Goal: Transaction & Acquisition: Purchase product/service

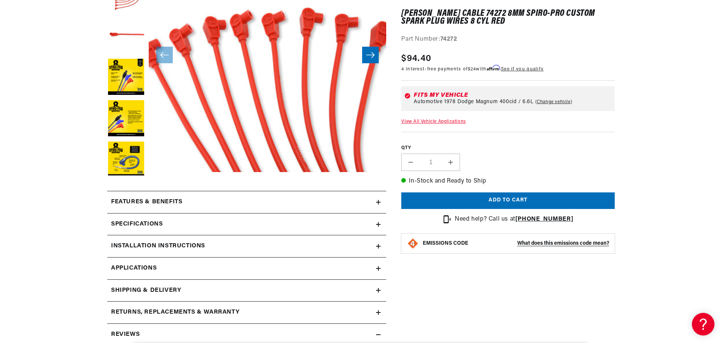
scroll to position [179, 0]
click at [374, 203] on div "Features & Benefits" at bounding box center [241, 202] width 269 height 10
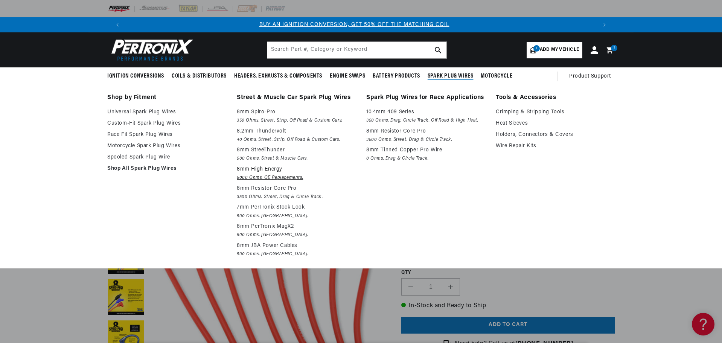
scroll to position [0, 0]
click at [520, 113] on link "Crimping & Stripping Tools" at bounding box center [555, 112] width 119 height 9
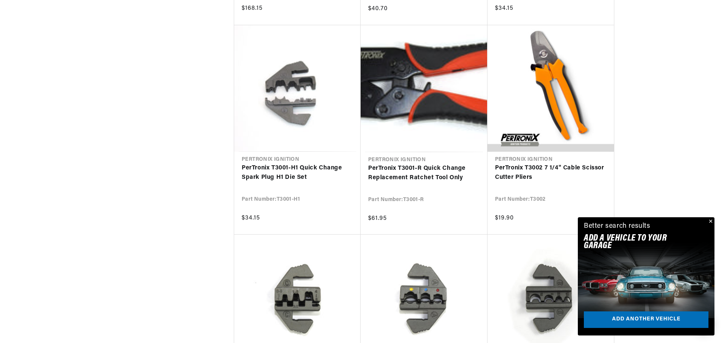
scroll to position [0, 888]
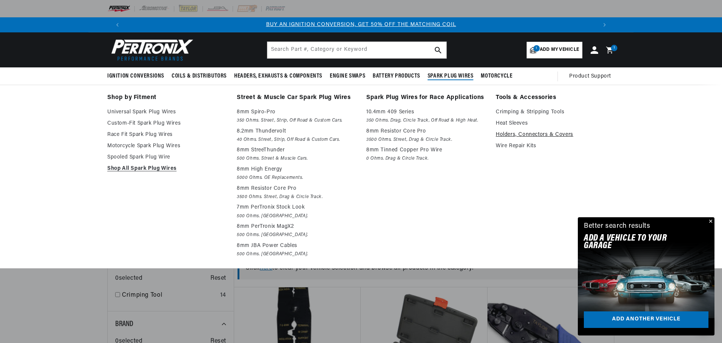
click at [510, 132] on link "Holders, Connectors & Covers" at bounding box center [555, 134] width 119 height 9
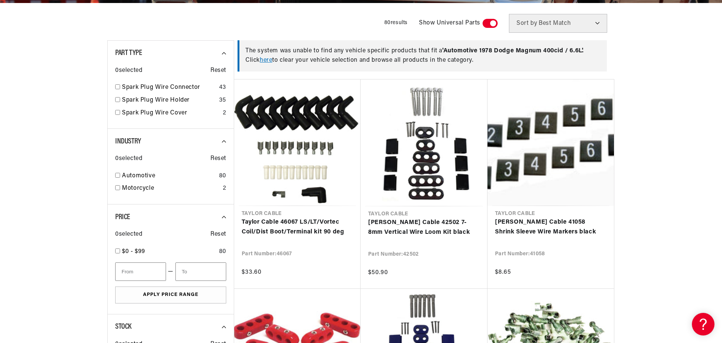
scroll to position [208, 0]
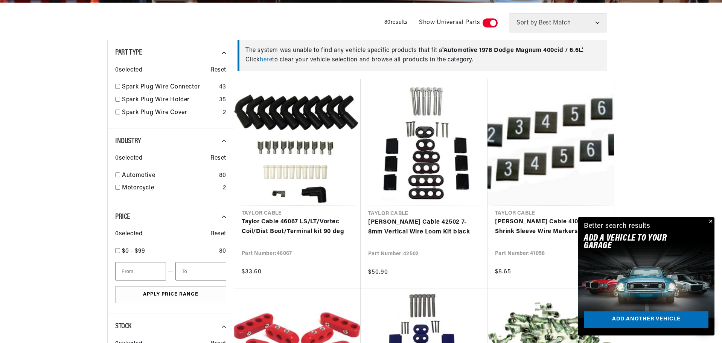
click at [710, 221] on button "Close" at bounding box center [710, 221] width 9 height 9
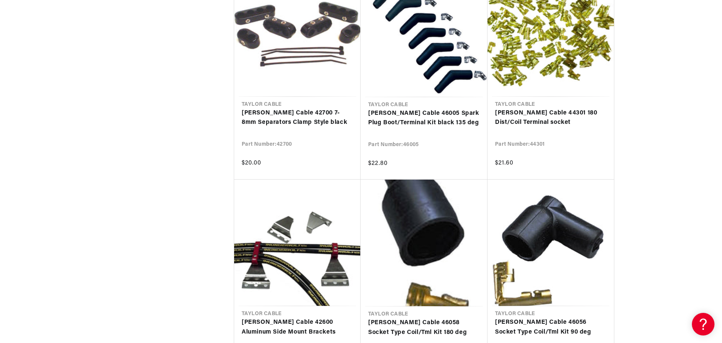
scroll to position [753, 0]
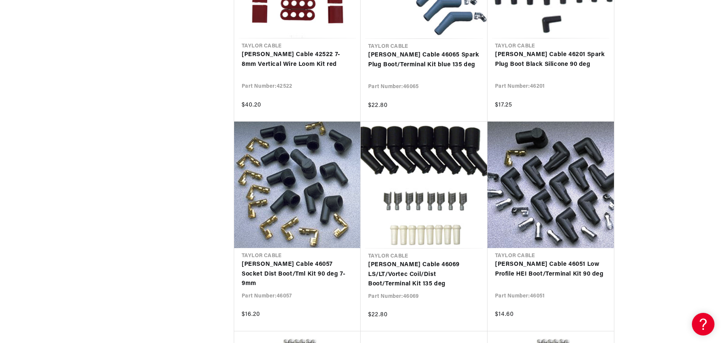
scroll to position [0, 941]
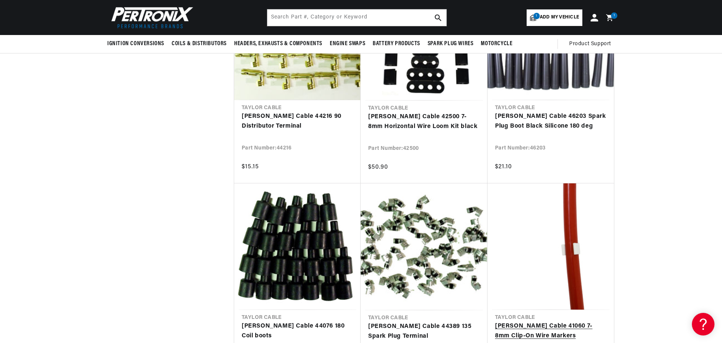
click at [583, 322] on link "Taylor Cable 41060 7-8mm Clip-On Wire Markers" at bounding box center [550, 331] width 111 height 19
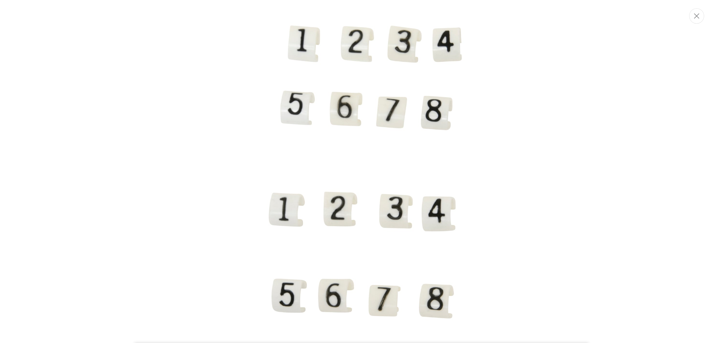
scroll to position [0, 470]
click at [465, 187] on img "Media gallery" at bounding box center [361, 171] width 407 height 407
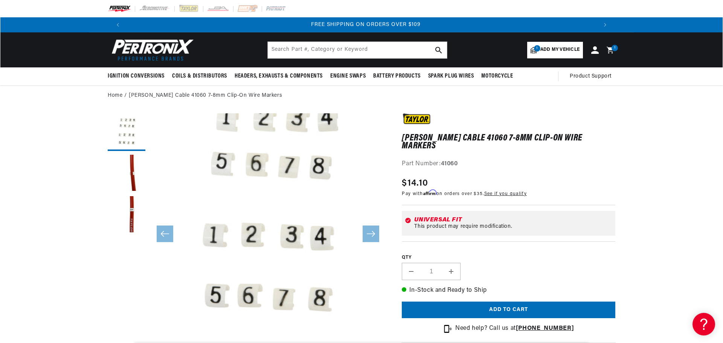
scroll to position [0, 941]
click at [608, 49] on icon at bounding box center [609, 49] width 7 height 7
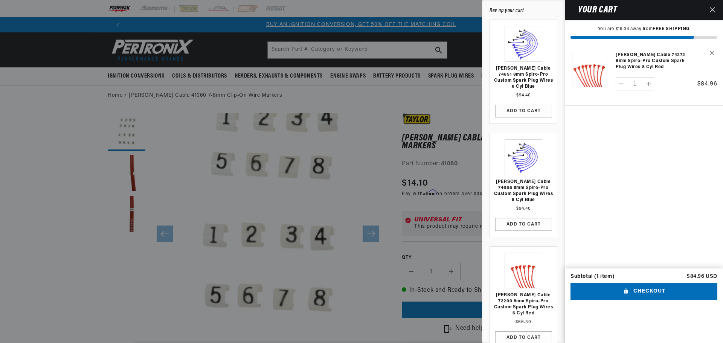
scroll to position [0, 0]
click at [643, 300] on button "Checkout" at bounding box center [644, 291] width 147 height 17
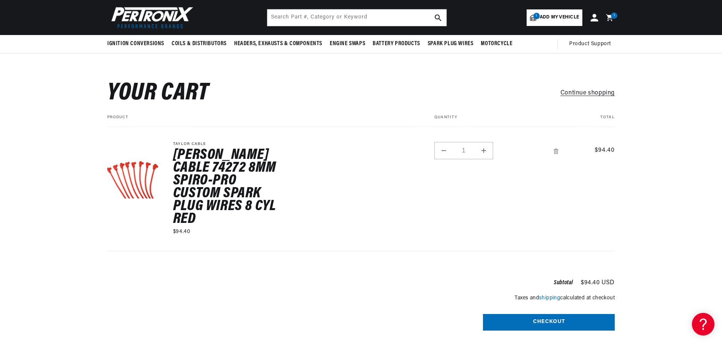
scroll to position [0, 941]
click at [414, 14] on input "text" at bounding box center [356, 17] width 179 height 17
type input "74287"
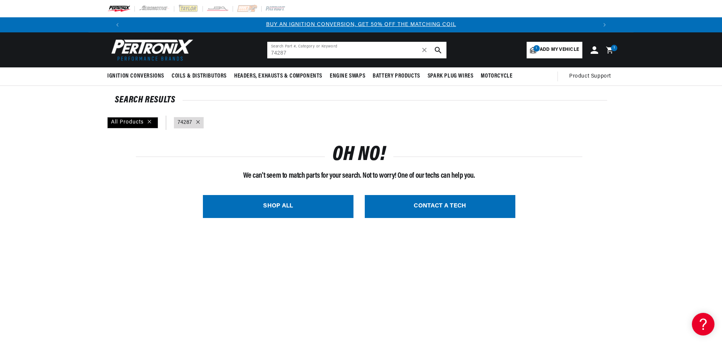
click at [330, 51] on input "74287" at bounding box center [356, 50] width 179 height 17
click at [438, 51] on use "search button" at bounding box center [438, 50] width 6 height 6
click at [407, 47] on input "74287" at bounding box center [356, 50] width 179 height 17
type input "7"
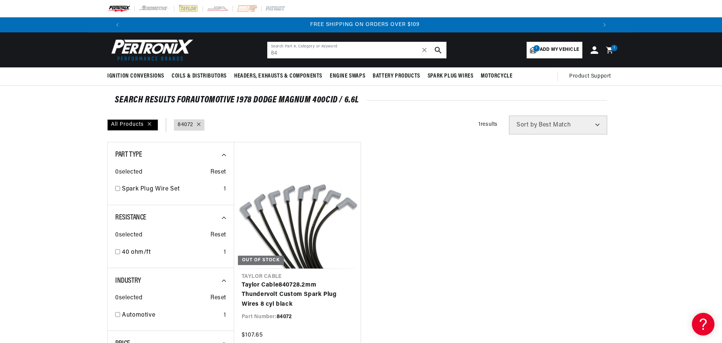
type input "8"
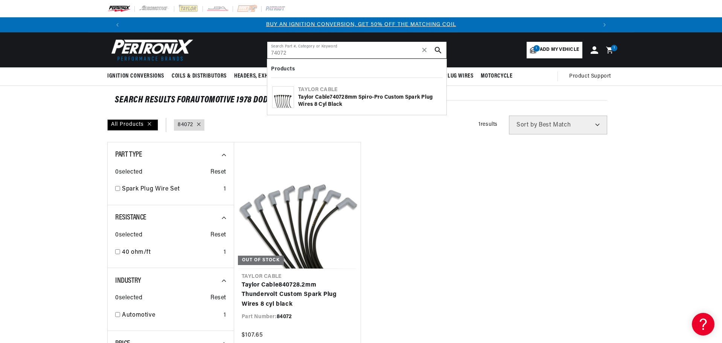
type input "74072"
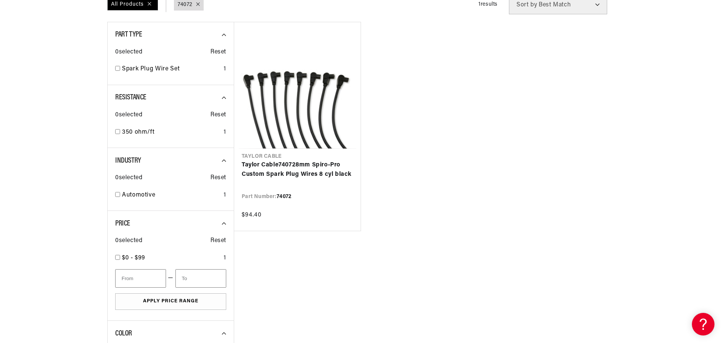
scroll to position [121, 0]
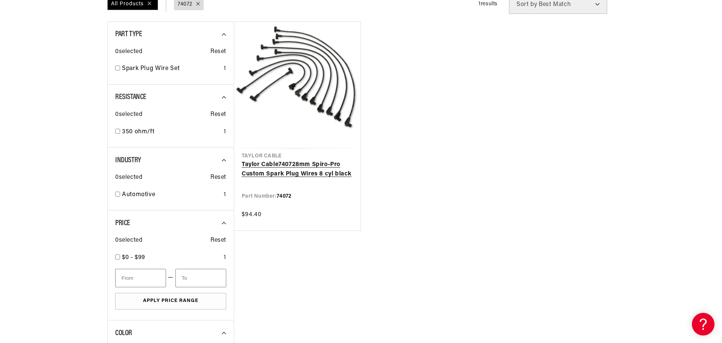
click at [336, 176] on link "Taylor Cable 74072 8mm Spiro-Pro Custom Spark Plug Wires 8 cyl black" at bounding box center [297, 169] width 111 height 19
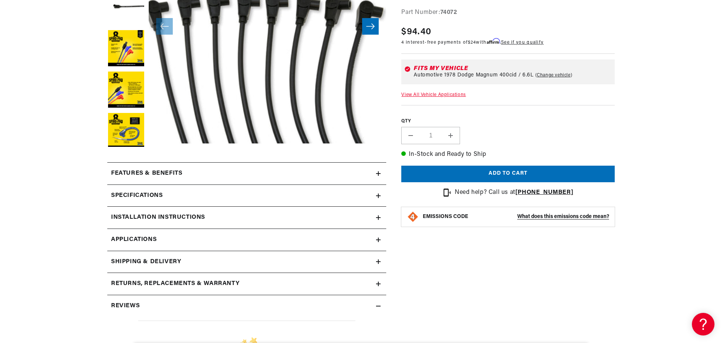
scroll to position [209, 0]
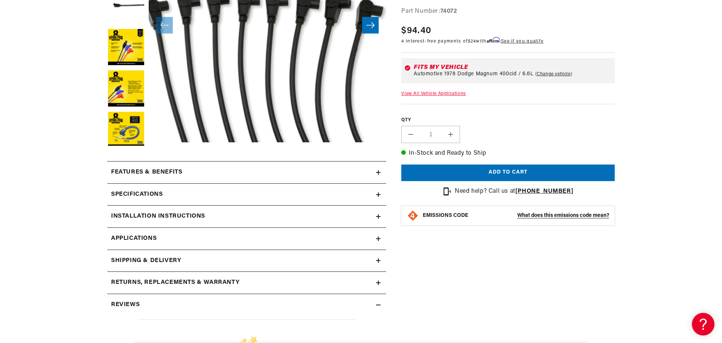
click at [378, 194] on icon at bounding box center [378, 194] width 0 height 5
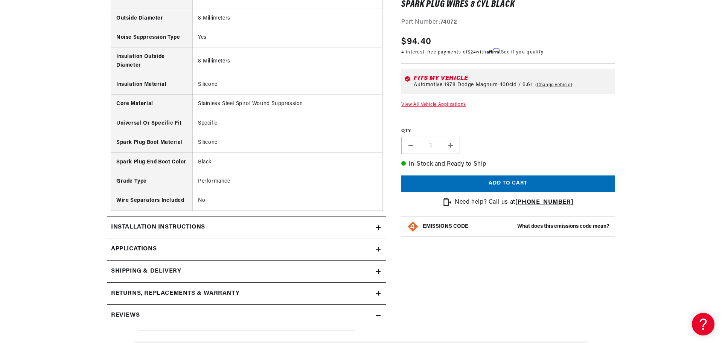
scroll to position [470, 0]
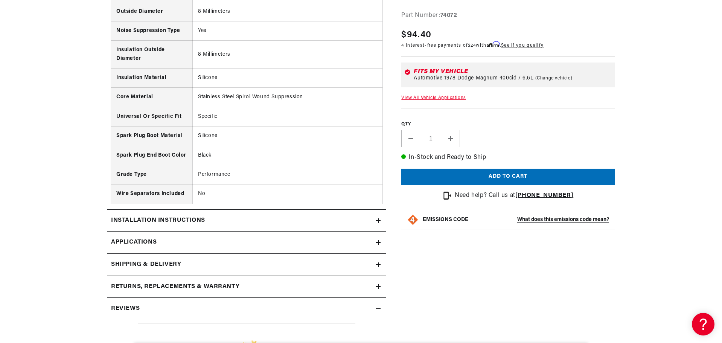
click at [378, 243] on icon at bounding box center [378, 242] width 0 height 5
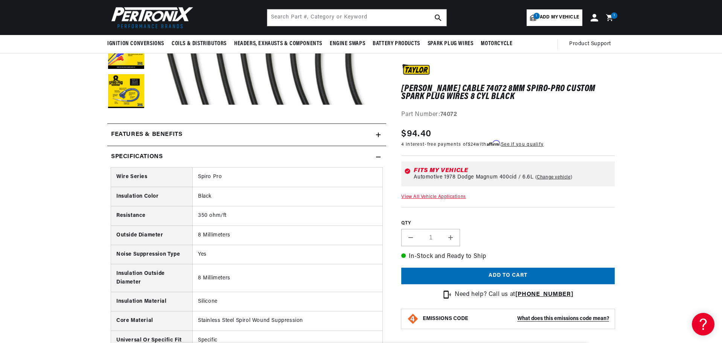
scroll to position [204, 0]
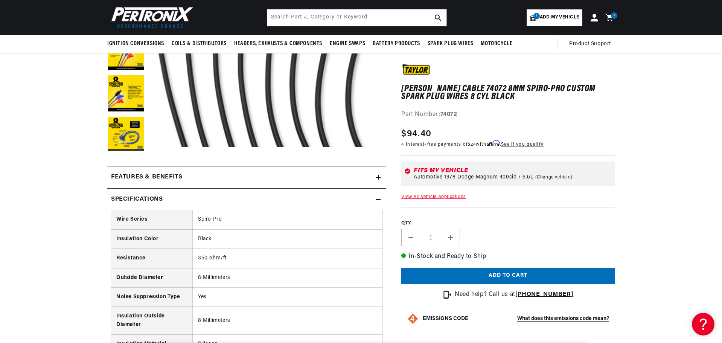
click at [556, 17] on span "Add my vehicle" at bounding box center [559, 17] width 39 height 7
select select "Year"
select select "Make"
select select "Model"
select select "Engine"
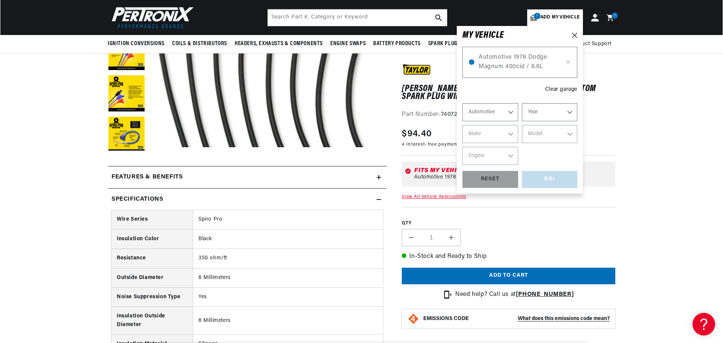
scroll to position [0, 0]
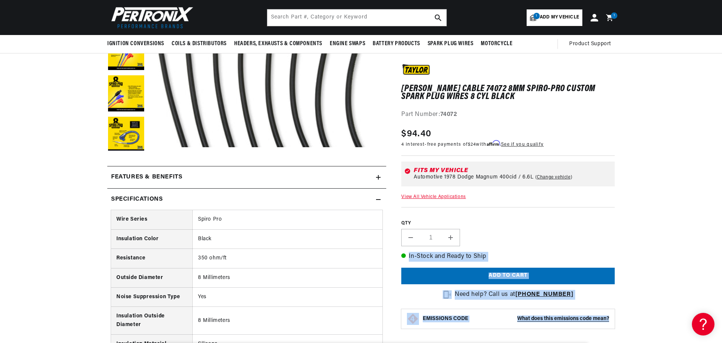
drag, startPoint x: 646, startPoint y: 192, endPoint x: 624, endPoint y: 61, distance: 132.1
click at [624, 61] on section "Taylor Cable 74072 8mm Spiro-Pro Custom Spark Plug Wires 8 cyl black Taylor Cab…" at bounding box center [361, 312] width 722 height 821
click at [610, 14] on icon at bounding box center [611, 17] width 18 height 9
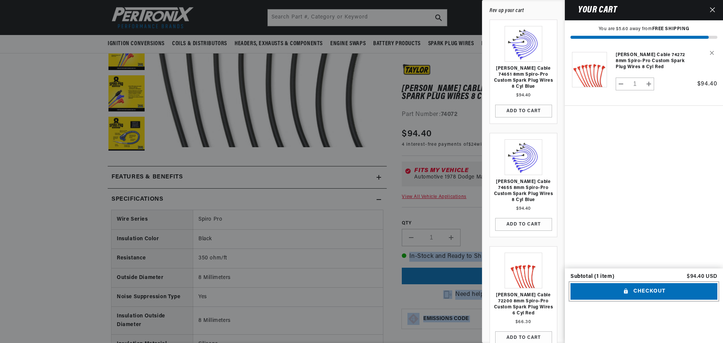
click at [647, 300] on button "Checkout" at bounding box center [644, 291] width 147 height 17
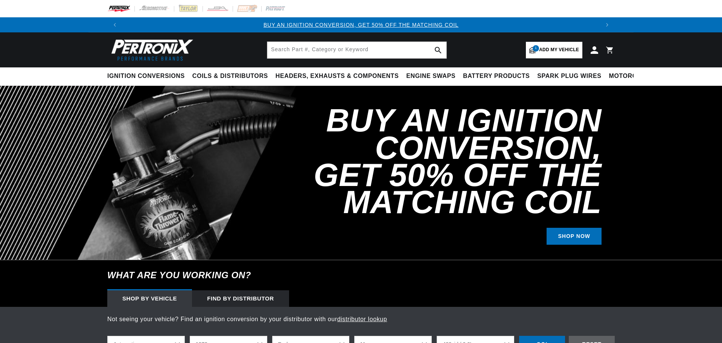
select select "1978"
select select "Dodge"
select select "Magnum"
select select "400cid-6.6L"
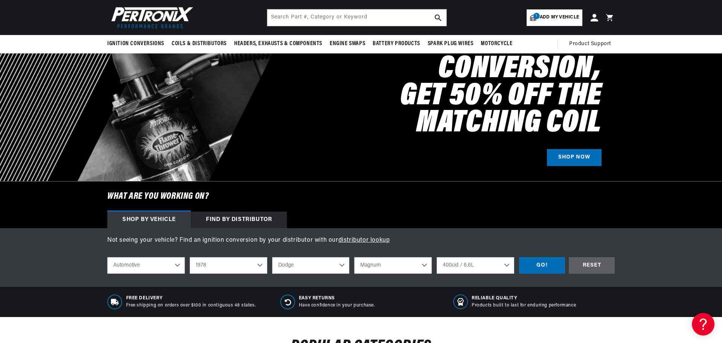
scroll to position [76, 0]
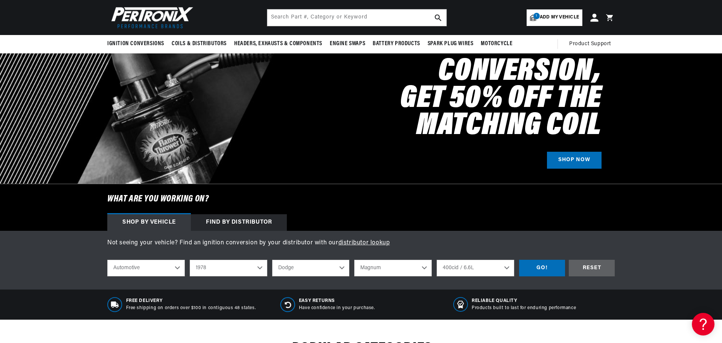
click at [594, 18] on icon at bounding box center [595, 18] width 8 height 8
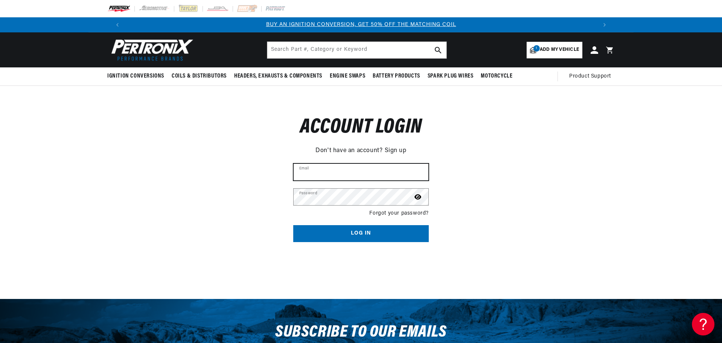
click at [319, 172] on input "Email" at bounding box center [361, 172] width 135 height 17
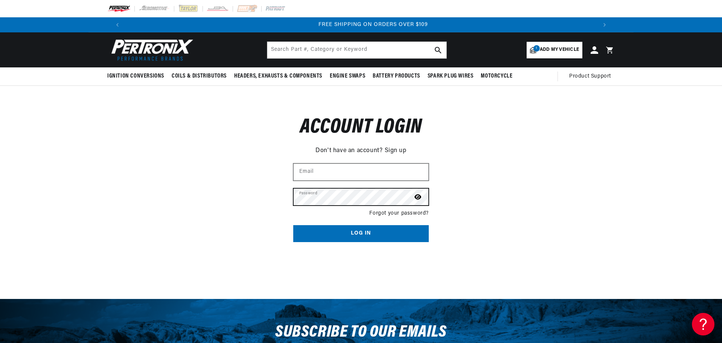
scroll to position [0, 941]
click at [293, 225] on button "Log in" at bounding box center [361, 233] width 136 height 17
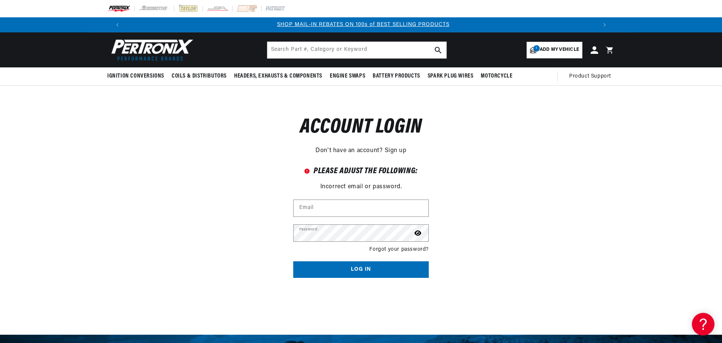
scroll to position [0, 470]
